Goal: Task Accomplishment & Management: Manage account settings

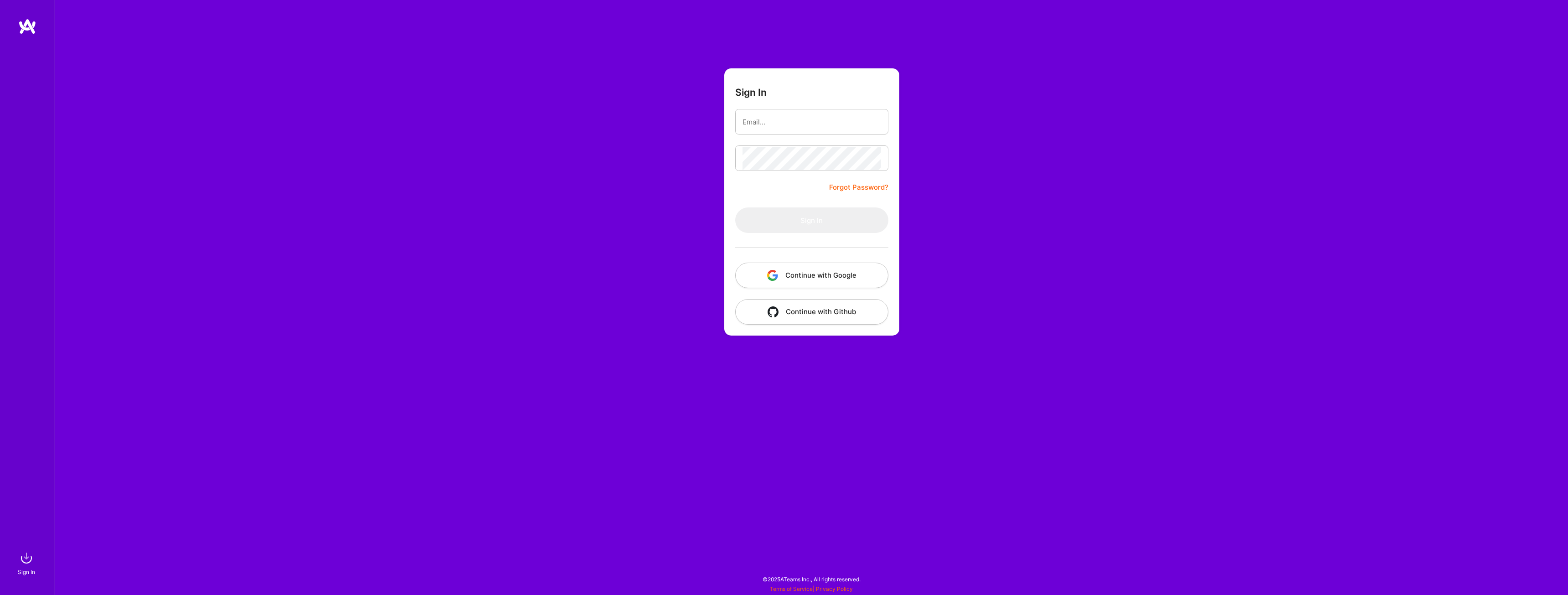
click at [817, 272] on button "Continue with Google" at bounding box center [812, 275] width 153 height 26
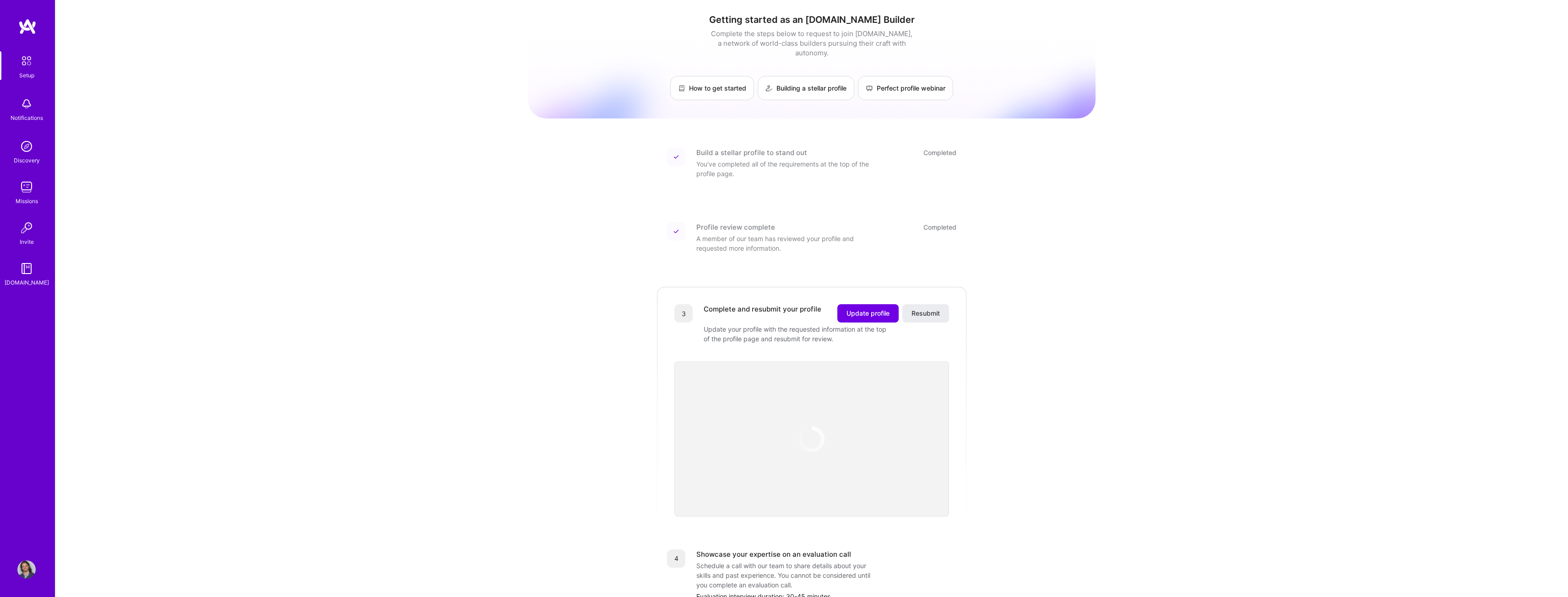
click at [1171, 187] on div "Getting started as an [DOMAIN_NAME] Builder Complete the steps below to request…" at bounding box center [812, 373] width 1512 height 747
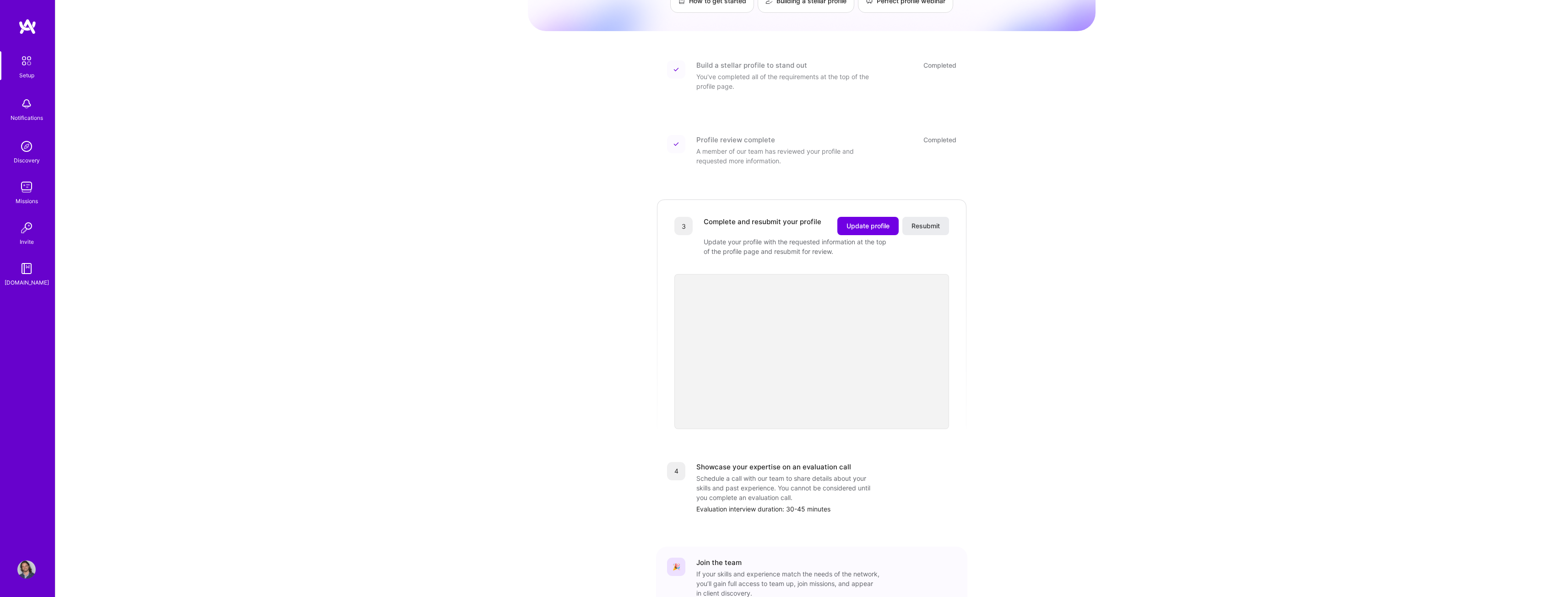
scroll to position [92, 0]
click at [1089, 354] on div "Getting started as an [DOMAIN_NAME] Builder Complete the steps below to request…" at bounding box center [811, 282] width 568 height 733
click at [1087, 354] on div "Getting started as an [DOMAIN_NAME] Builder Complete the steps below to request…" at bounding box center [811, 282] width 568 height 733
click at [1084, 353] on div "Getting started as an [DOMAIN_NAME] Builder Complete the steps below to request…" at bounding box center [811, 282] width 568 height 733
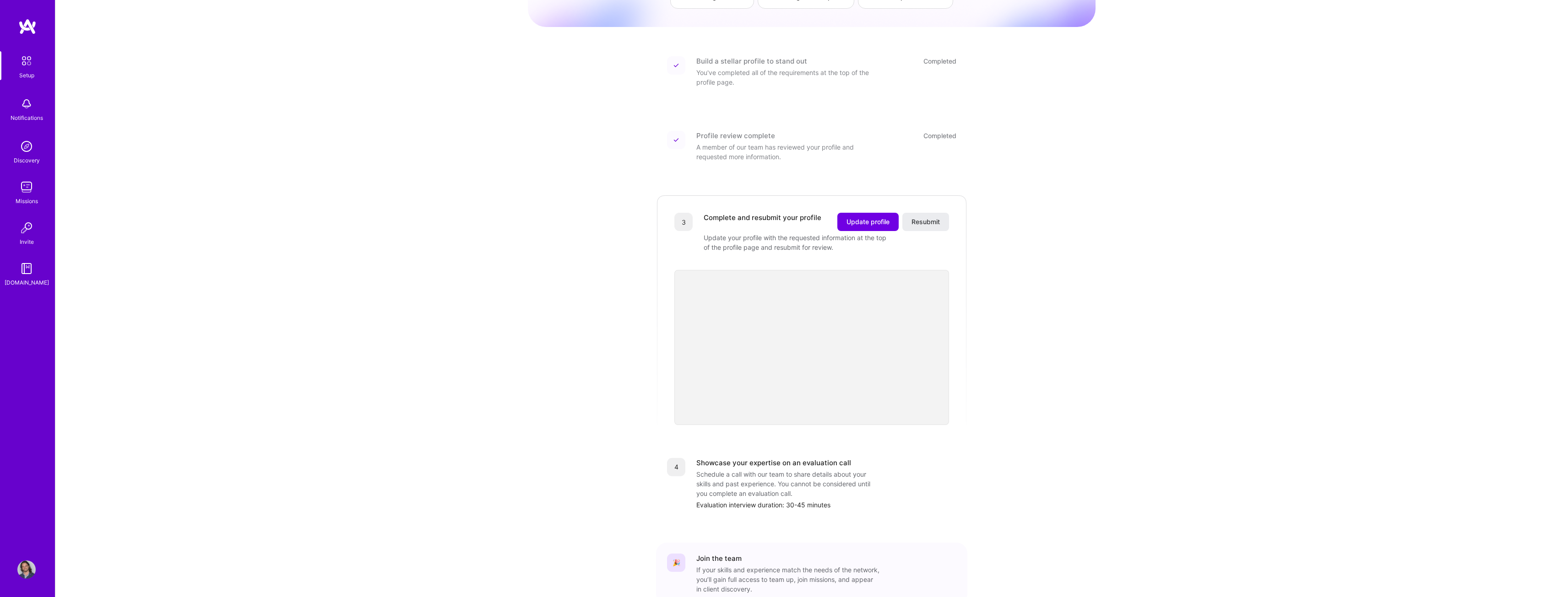
click at [1084, 353] on div "Getting started as an [DOMAIN_NAME] Builder Complete the steps below to request…" at bounding box center [811, 282] width 568 height 733
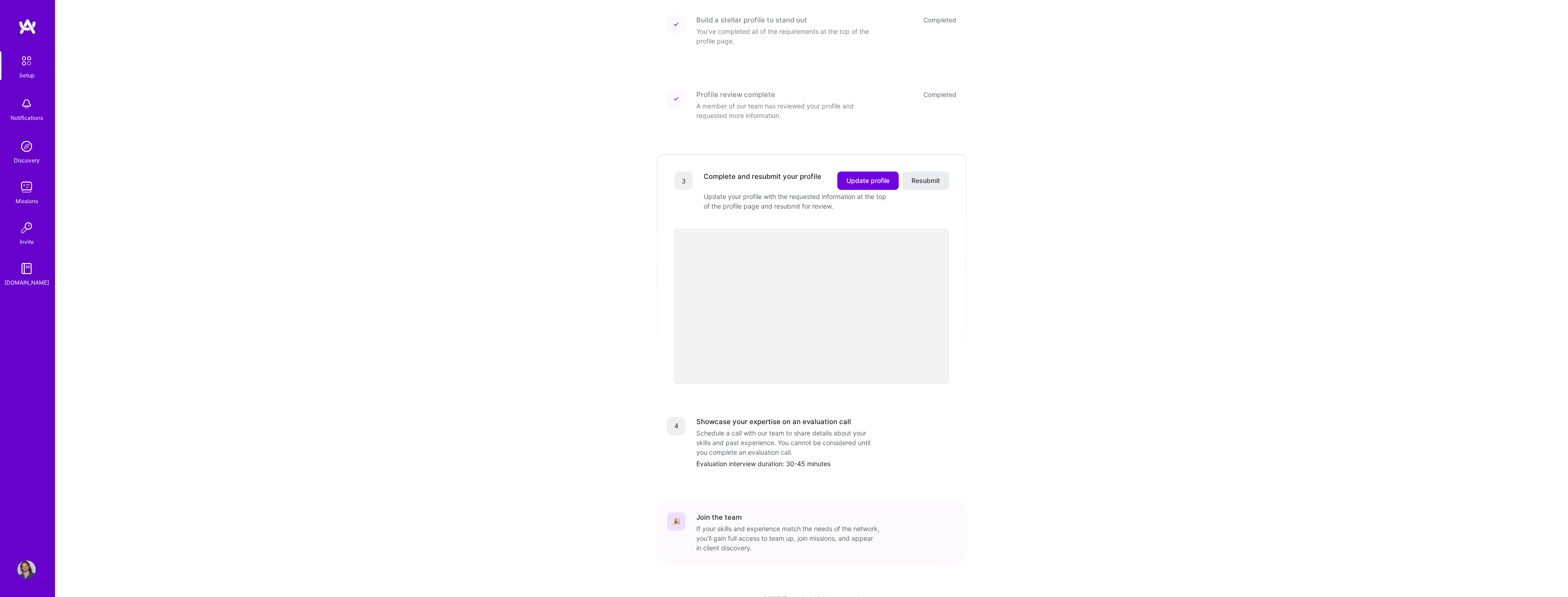
scroll to position [141, 0]
click at [866, 169] on span "Update profile" at bounding box center [868, 173] width 43 height 9
